Goal: Check status: Check status

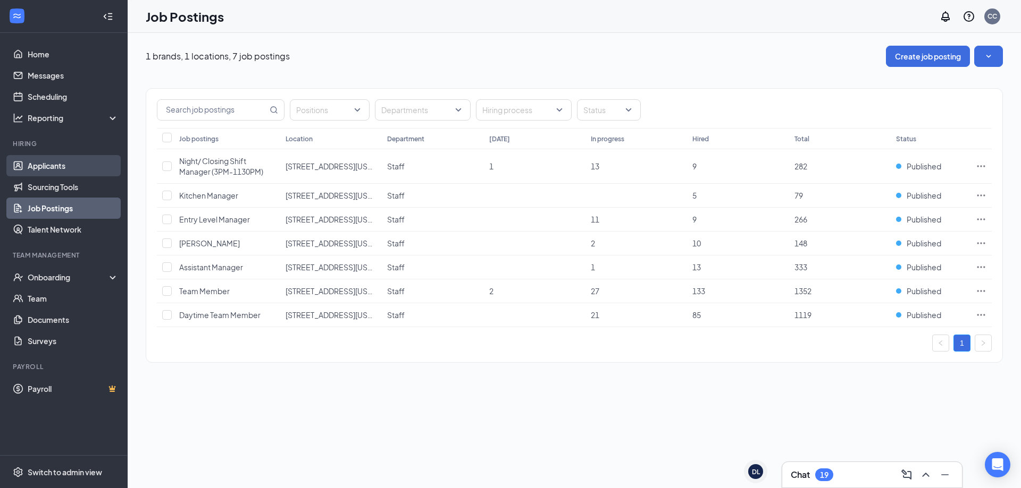
click at [90, 162] on link "Applicants" at bounding box center [73, 165] width 91 height 21
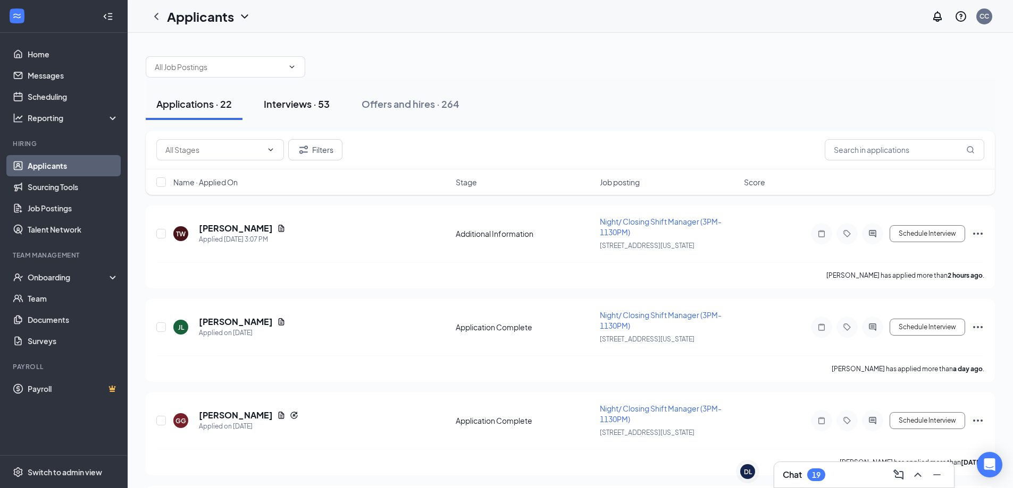
click at [293, 108] on div "Interviews · 53" at bounding box center [297, 103] width 66 height 13
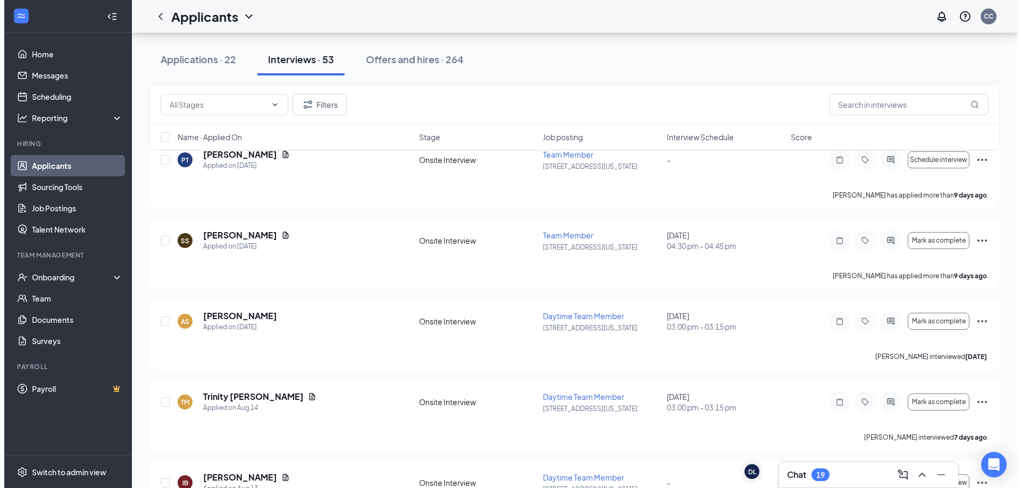
scroll to position [1063, 0]
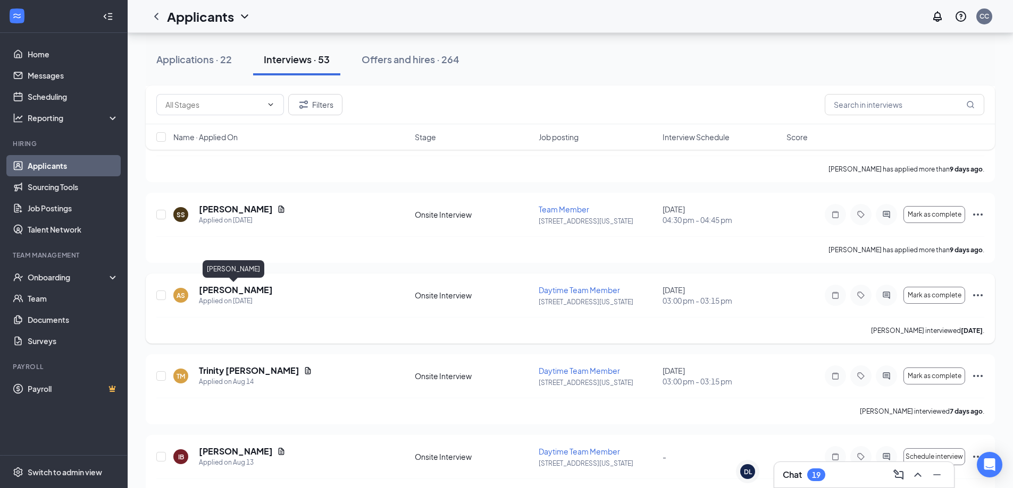
click at [232, 288] on h5 "[PERSON_NAME]" at bounding box center [236, 290] width 74 height 12
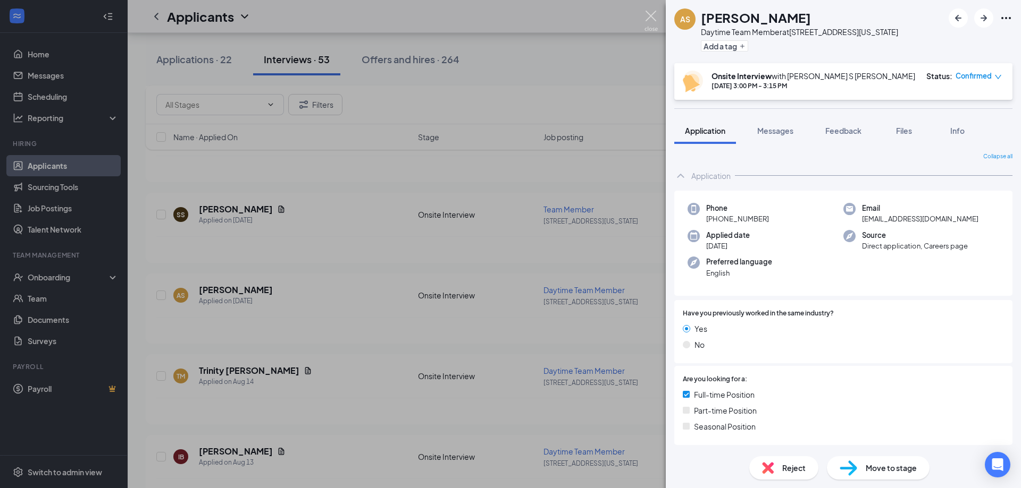
click at [648, 19] on img at bounding box center [650, 21] width 13 height 21
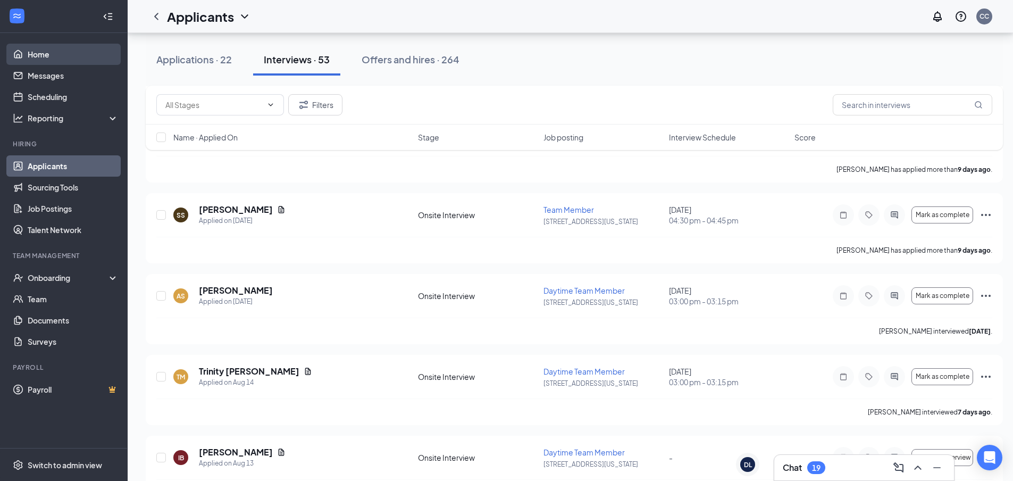
click at [59, 54] on link "Home" at bounding box center [73, 54] width 91 height 21
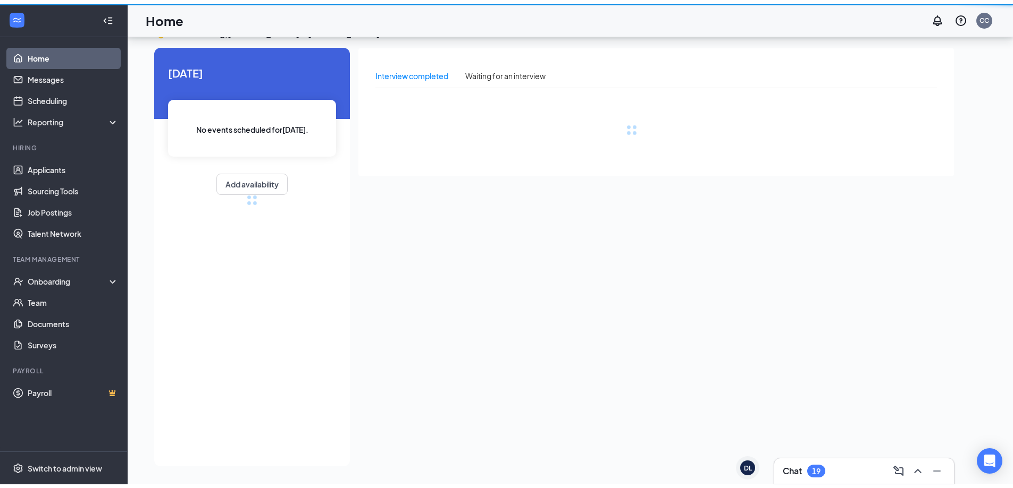
scroll to position [22, 0]
